Goal: Book appointment/travel/reservation

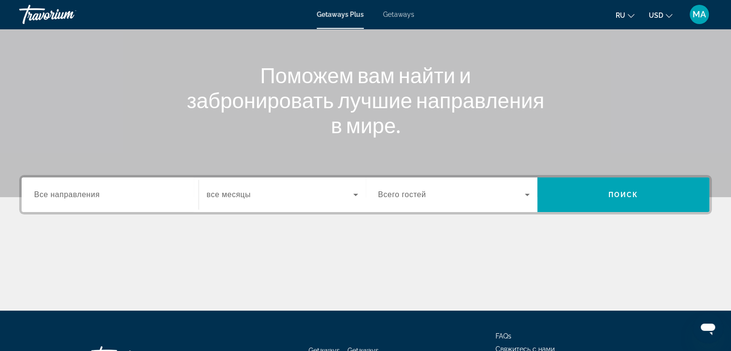
scroll to position [96, 0]
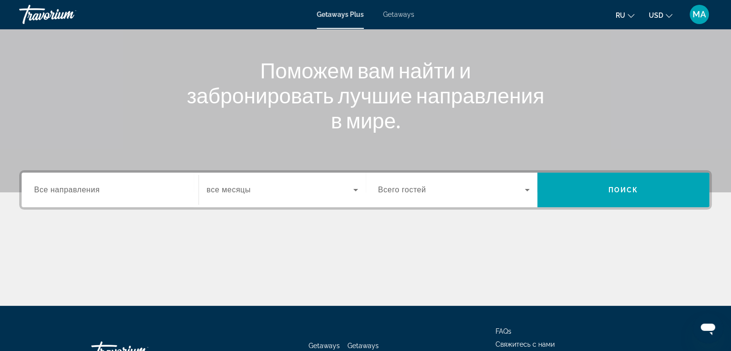
click at [73, 191] on span "Все направления" at bounding box center [67, 190] width 66 height 8
click at [73, 191] on input "Destination Все направления" at bounding box center [110, 191] width 152 height 12
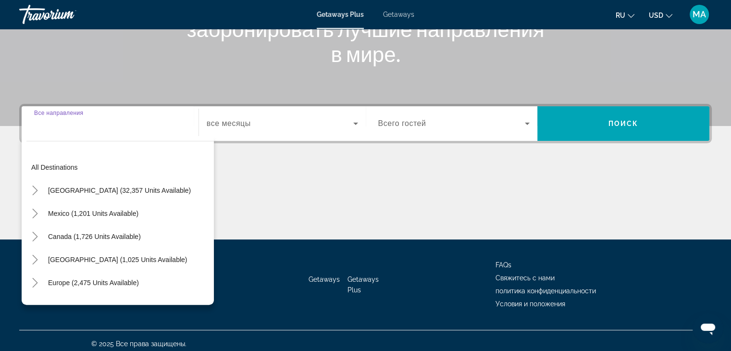
scroll to position [169, 0]
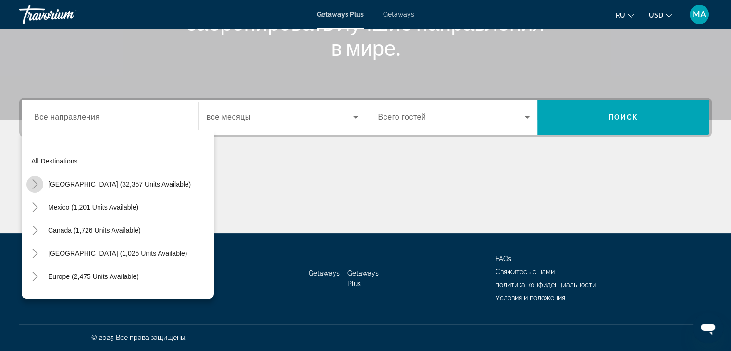
click at [32, 180] on icon "Toggle United States (32,357 units available)" at bounding box center [35, 184] width 10 height 10
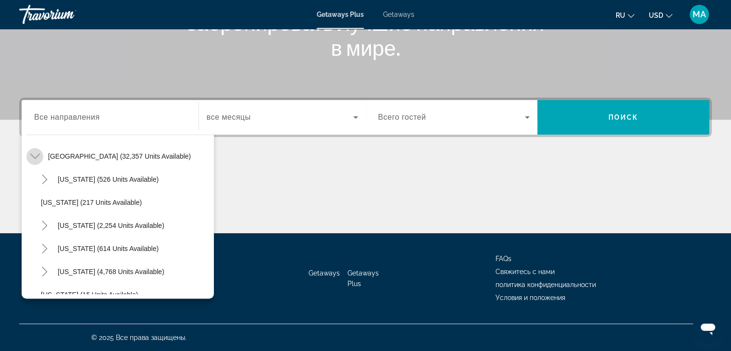
click at [33, 158] on icon "Toggle United States (32,357 units available)" at bounding box center [35, 156] width 10 height 10
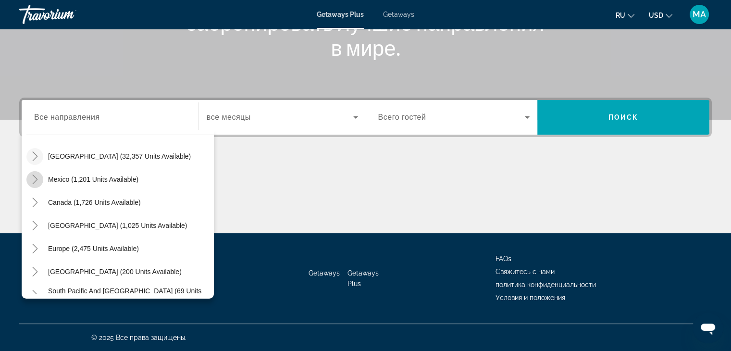
click at [35, 175] on icon "Toggle Mexico (1,201 units available)" at bounding box center [35, 179] width 10 height 10
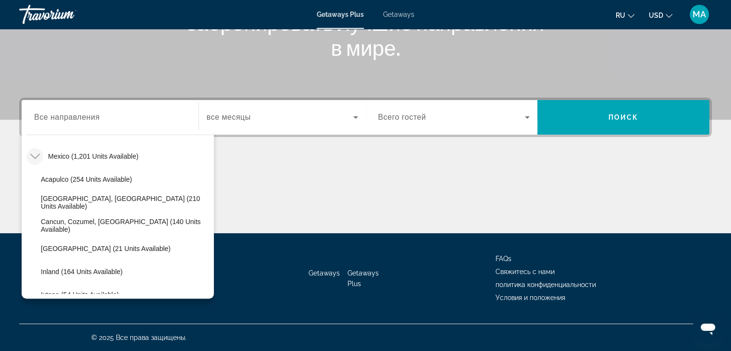
click at [36, 154] on icon "Toggle Mexico (1,201 units available)" at bounding box center [35, 156] width 10 height 10
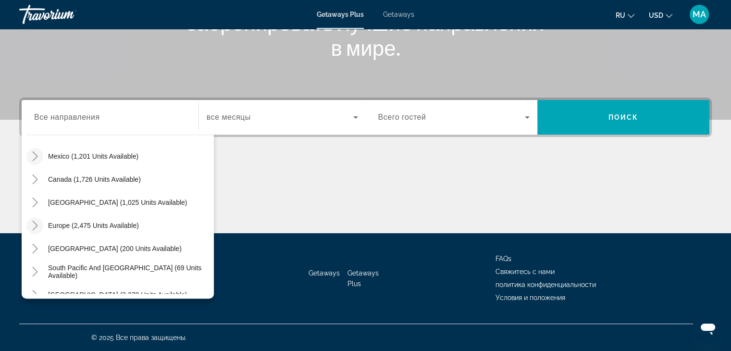
click at [37, 218] on mat-icon "Toggle Europe (2,475 units available)" at bounding box center [34, 225] width 17 height 17
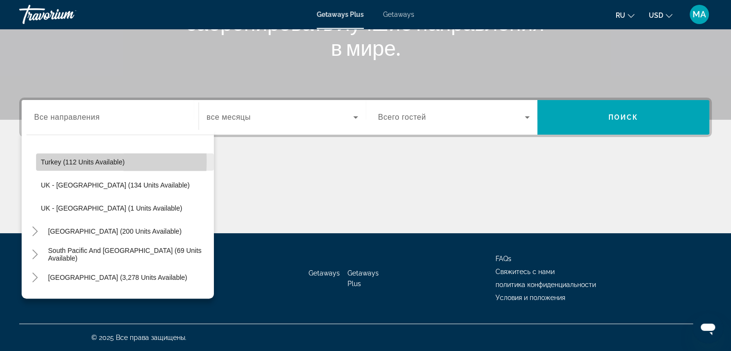
click at [43, 160] on span "Turkey (112 units available)" at bounding box center [83, 162] width 84 height 8
type input "**********"
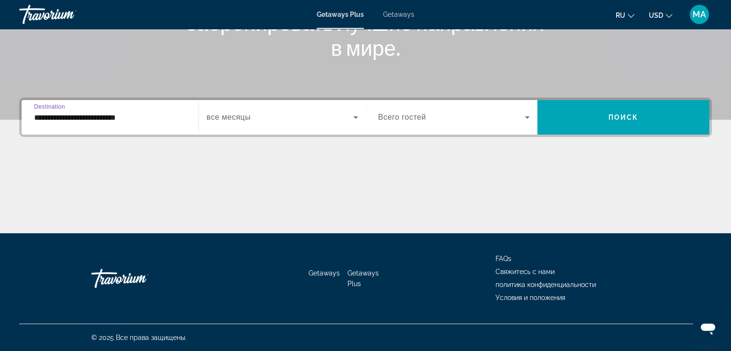
click at [356, 115] on icon "Search widget" at bounding box center [356, 118] width 12 height 12
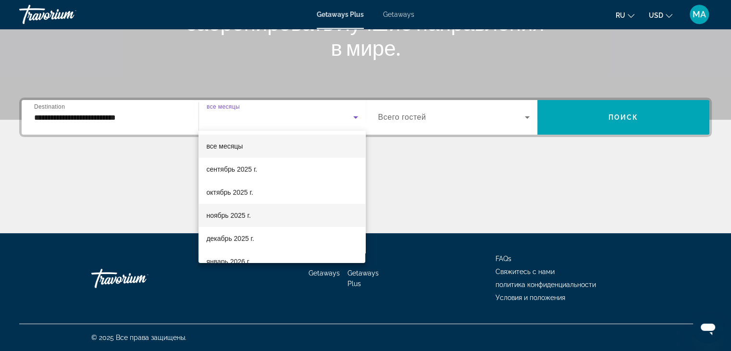
click at [222, 218] on span "ноябрь 2025 г." at bounding box center [228, 216] width 44 height 12
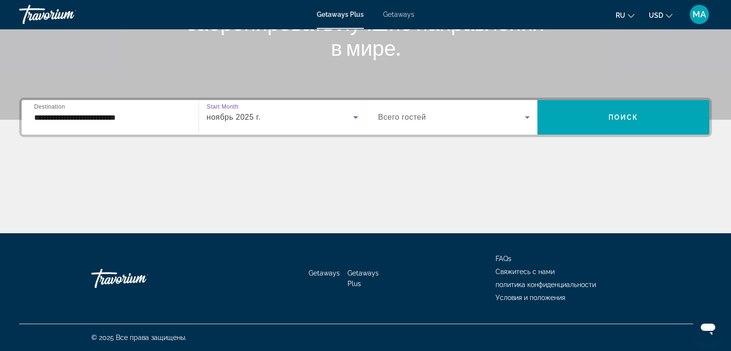
click at [520, 114] on span "Search widget" at bounding box center [451, 118] width 147 height 12
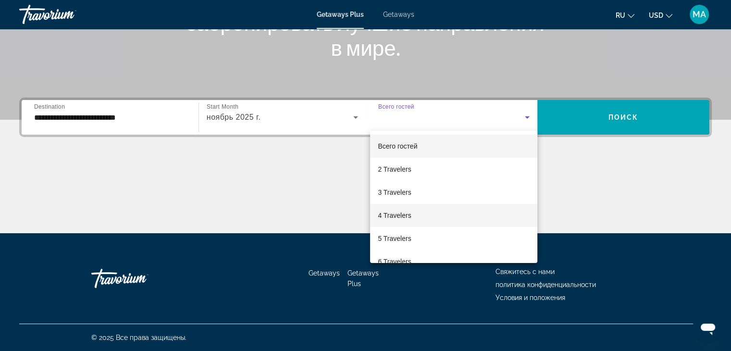
click at [404, 213] on span "4 Travelers" at bounding box center [394, 216] width 33 height 12
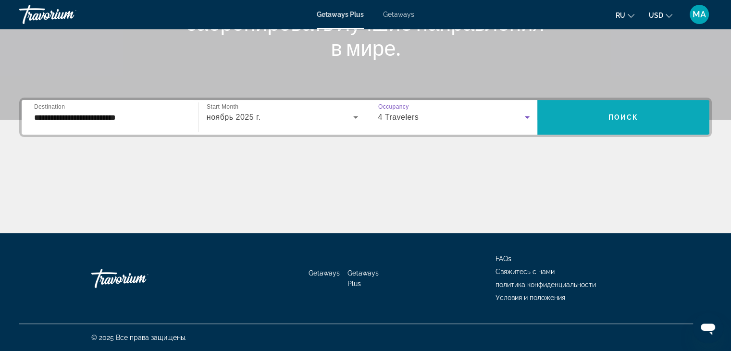
click at [639, 118] on span "Search widget" at bounding box center [623, 117] width 172 height 23
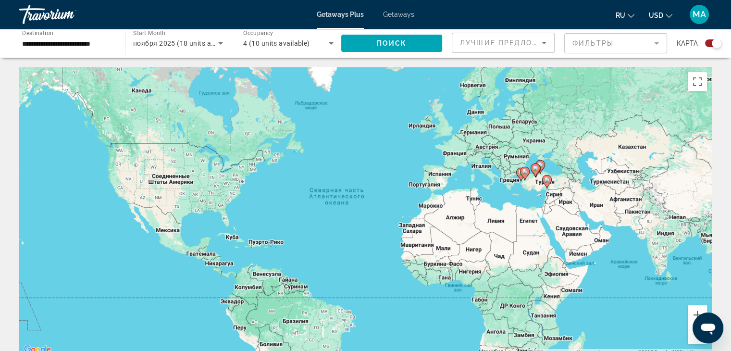
click at [716, 43] on div "Search widget" at bounding box center [717, 43] width 10 height 10
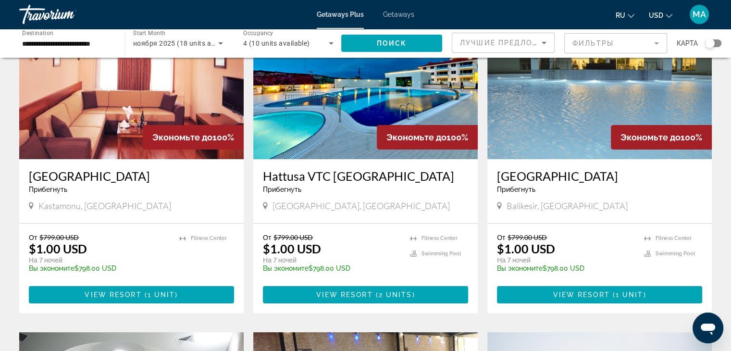
scroll to position [69, 0]
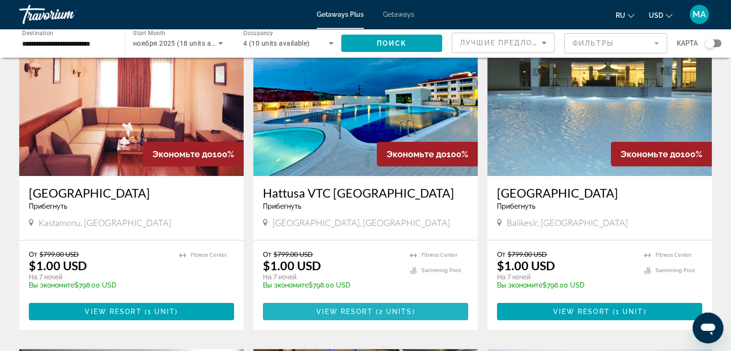
click at [347, 313] on span "View Resort" at bounding box center [344, 312] width 57 height 8
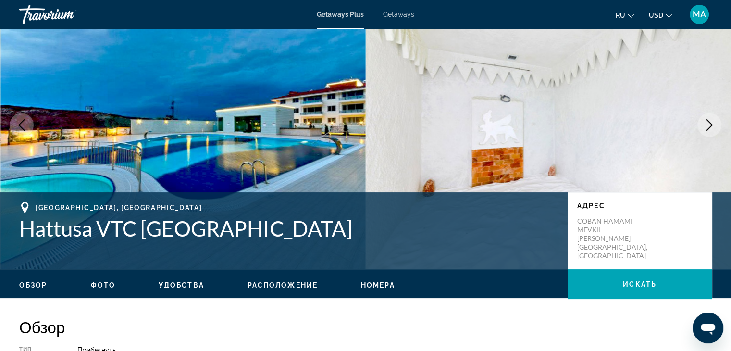
scroll to position [240, 0]
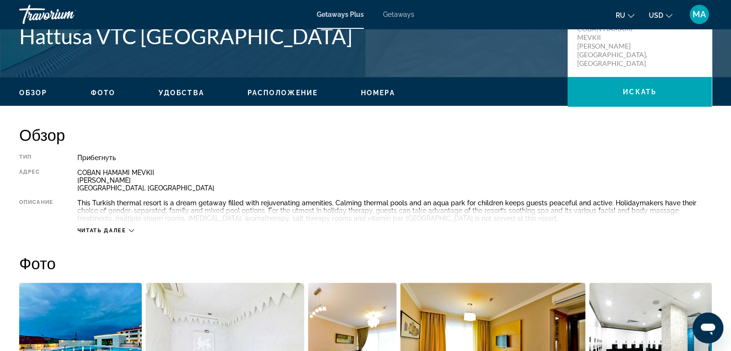
click at [135, 232] on div "Читать далее" at bounding box center [394, 221] width 635 height 26
click at [133, 231] on icon "Main content" at bounding box center [131, 230] width 5 height 5
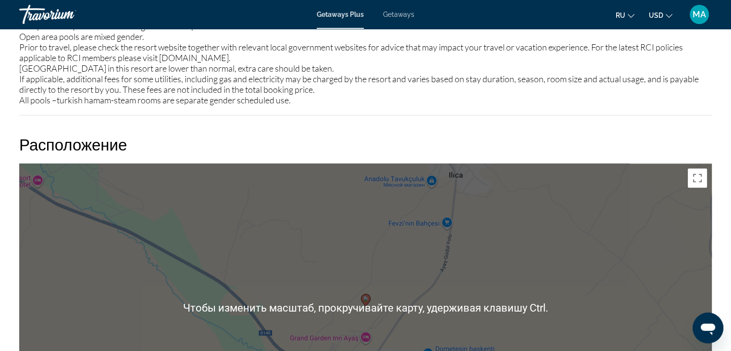
scroll to position [1202, 0]
